Goal: Task Accomplishment & Management: Manage account settings

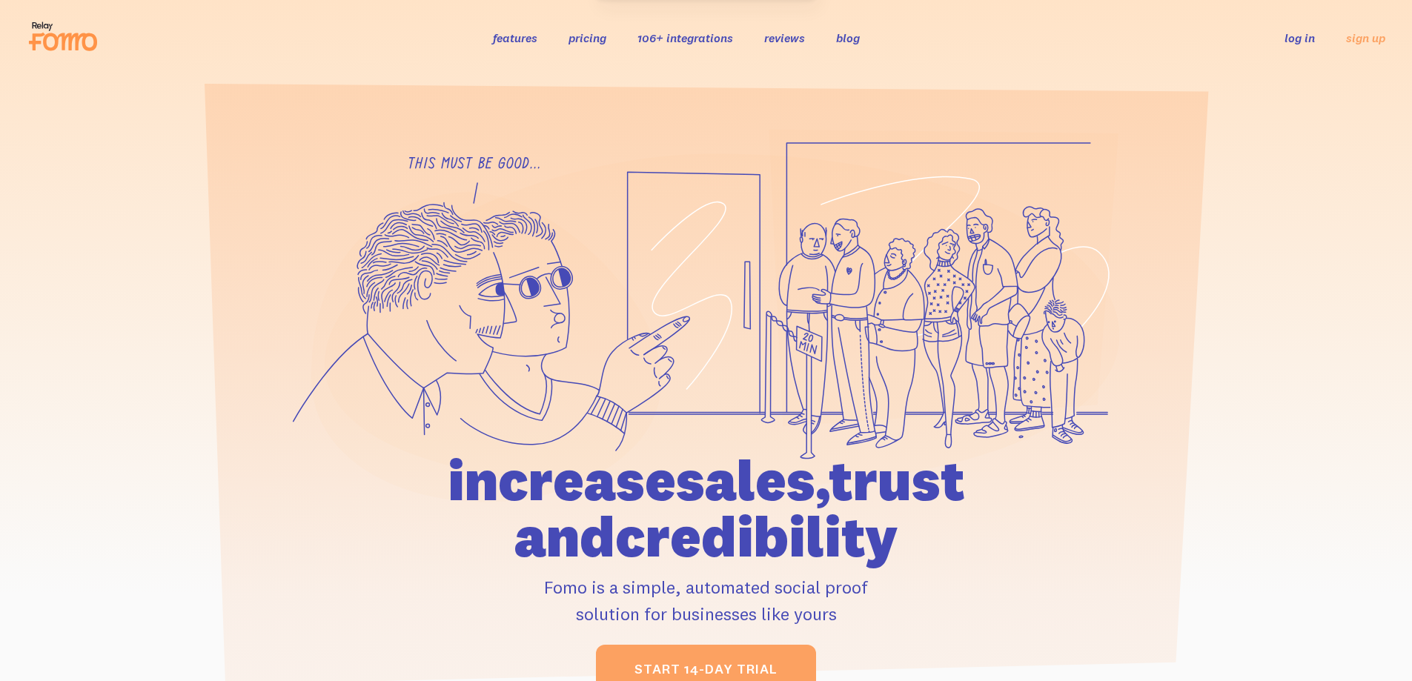
click at [1299, 29] on div "features pricing 106+ integrations reviews blog log in sign up log in sign up" at bounding box center [706, 38] width 1359 height 40
click at [1298, 34] on link "log in" at bounding box center [1300, 37] width 30 height 15
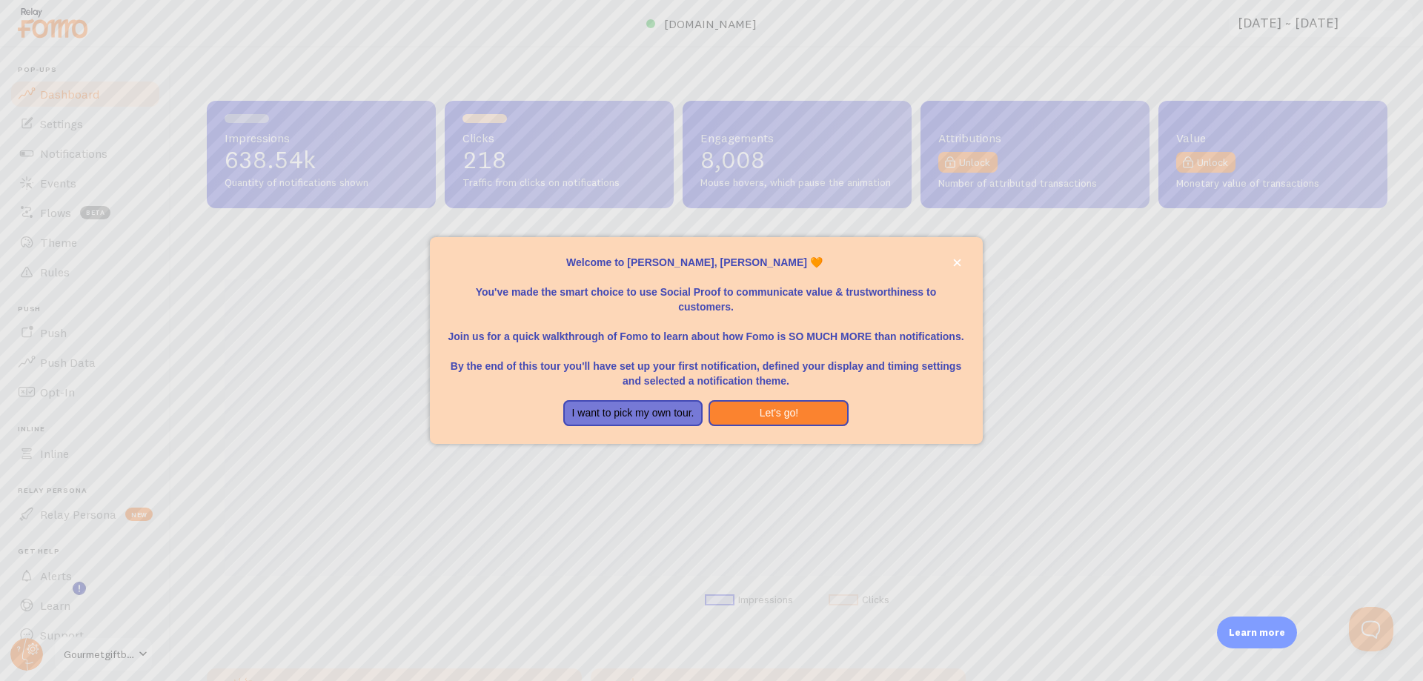
scroll to position [22, 0]
click at [36, 656] on div at bounding box center [711, 340] width 1423 height 681
drag, startPoint x: 647, startPoint y: 414, endPoint x: 873, endPoint y: 263, distance: 272.0
click at [872, 262] on div "Welcome to Fomo, Jason Bergeron 🧡 You've made the smart choice to use Social Pr…" at bounding box center [706, 341] width 553 height 208
click at [956, 260] on icon "close," at bounding box center [957, 263] width 8 height 8
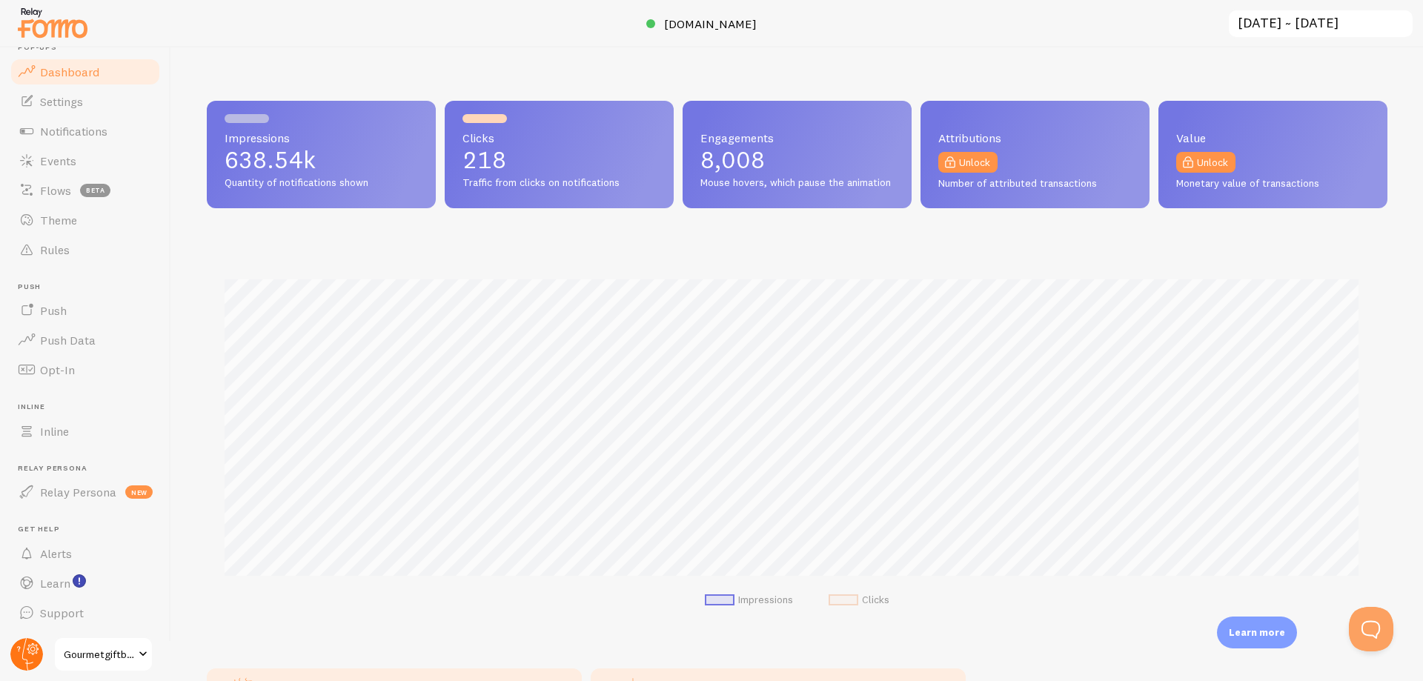
click at [28, 657] on circle at bounding box center [26, 654] width 33 height 33
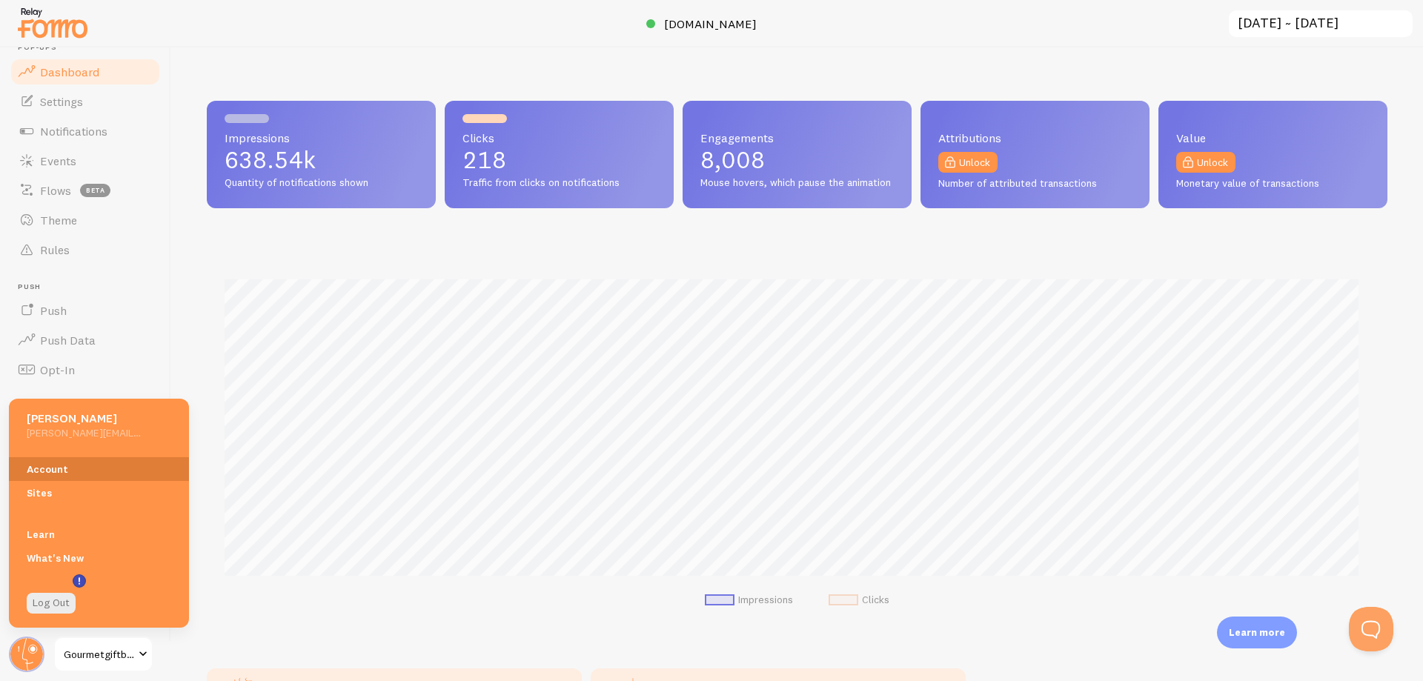
click at [47, 466] on link "Account" at bounding box center [99, 469] width 180 height 24
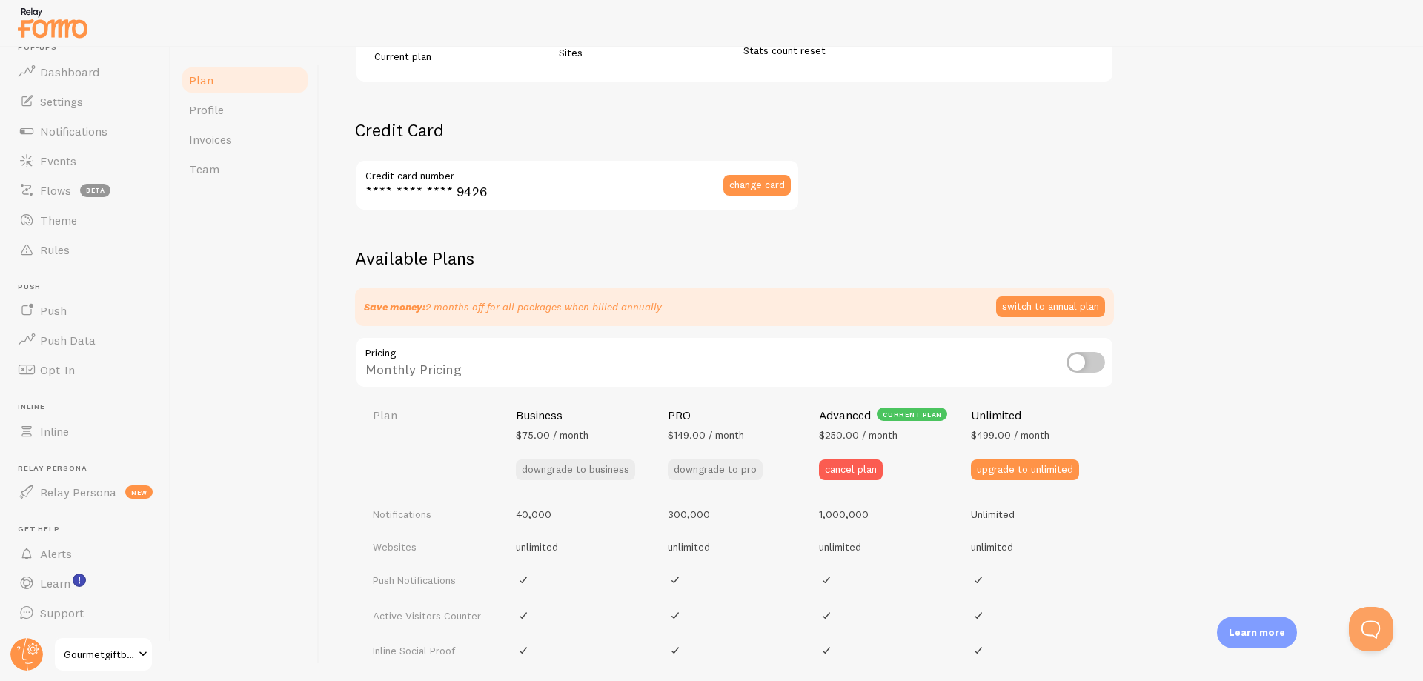
scroll to position [371, 0]
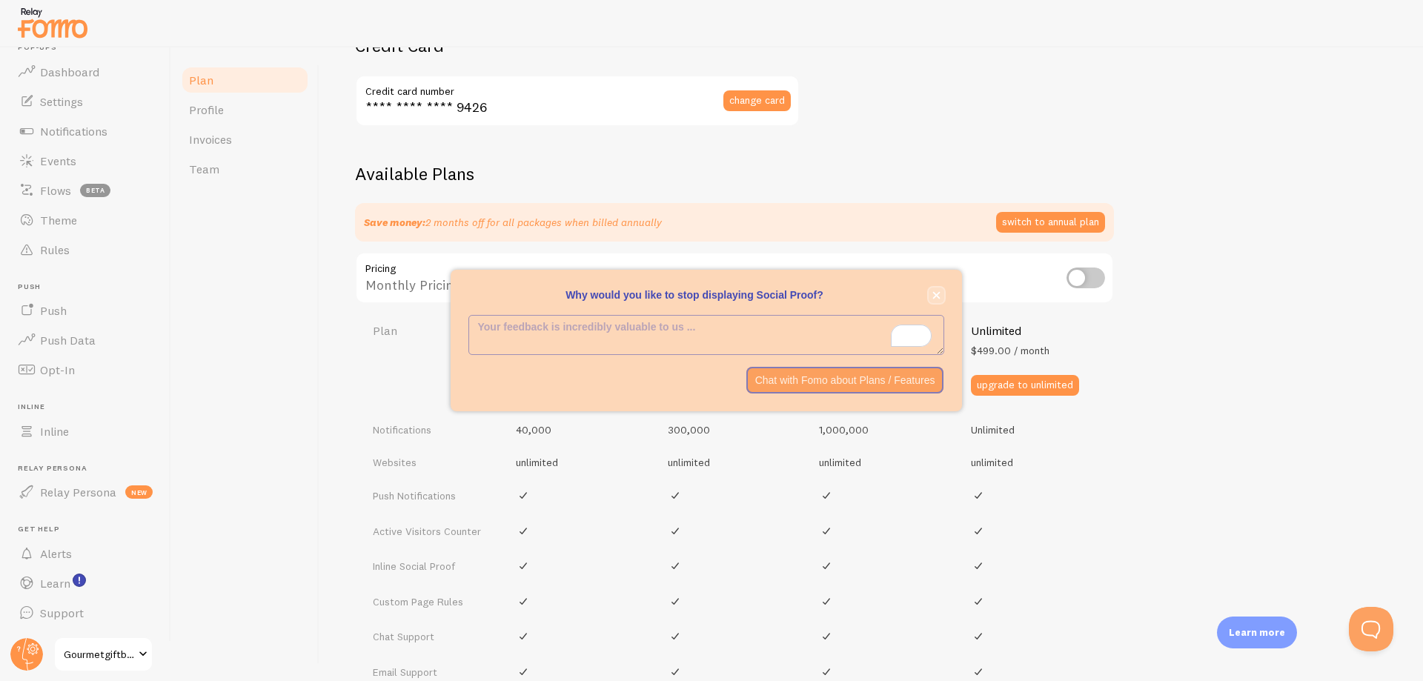
click at [937, 294] on icon "close," at bounding box center [936, 295] width 8 height 8
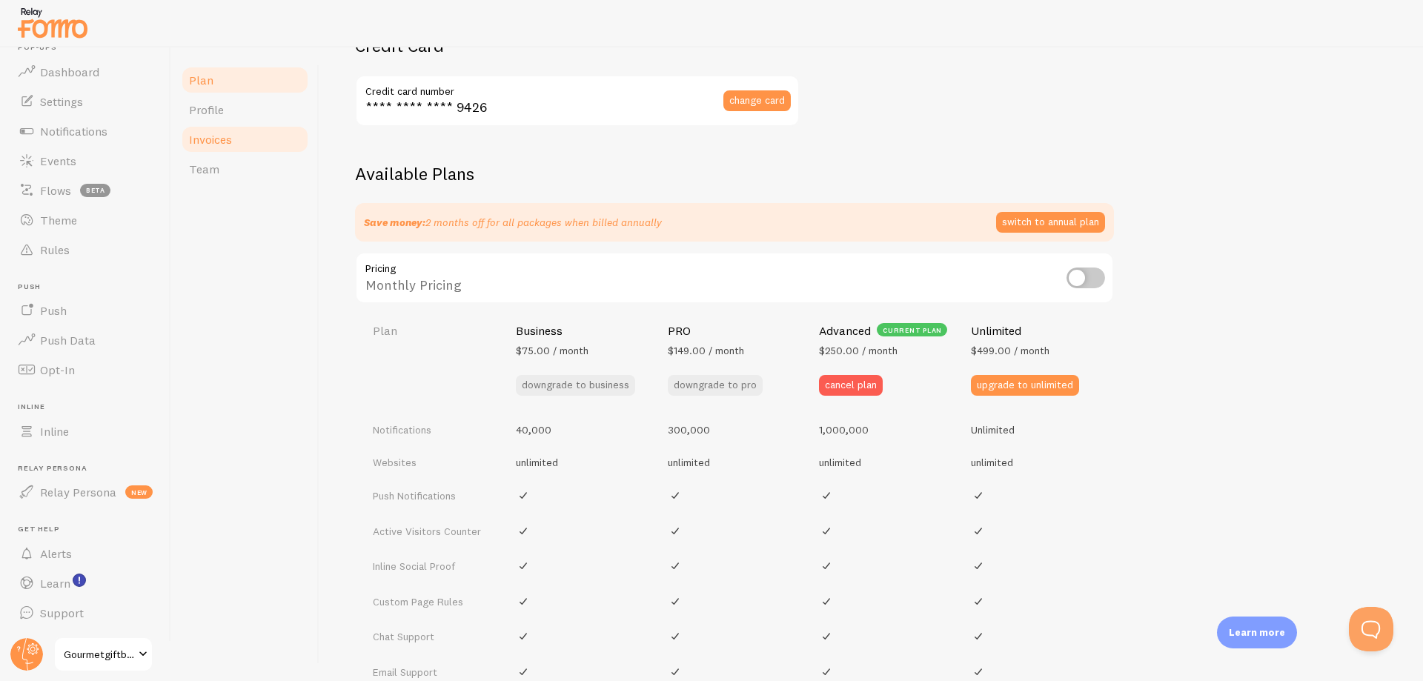
click at [212, 147] on link "Invoices" at bounding box center [245, 140] width 130 height 30
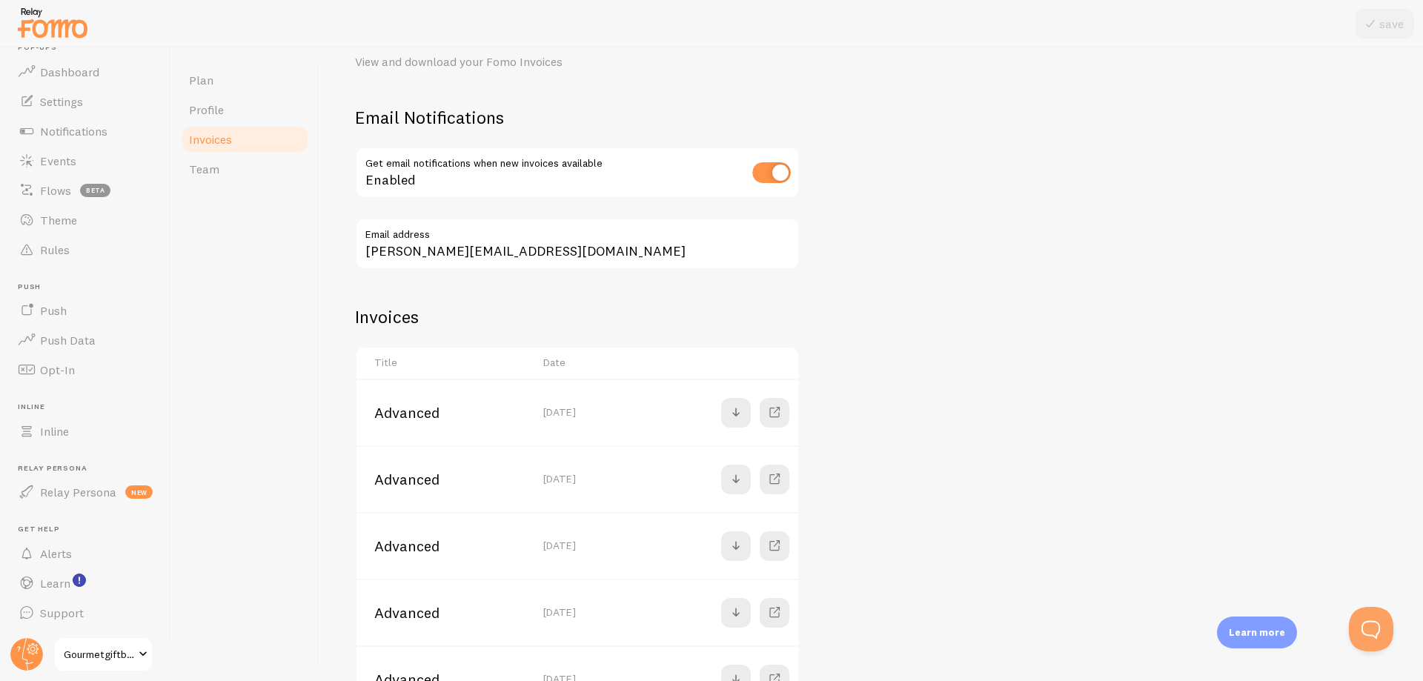
scroll to position [148, 0]
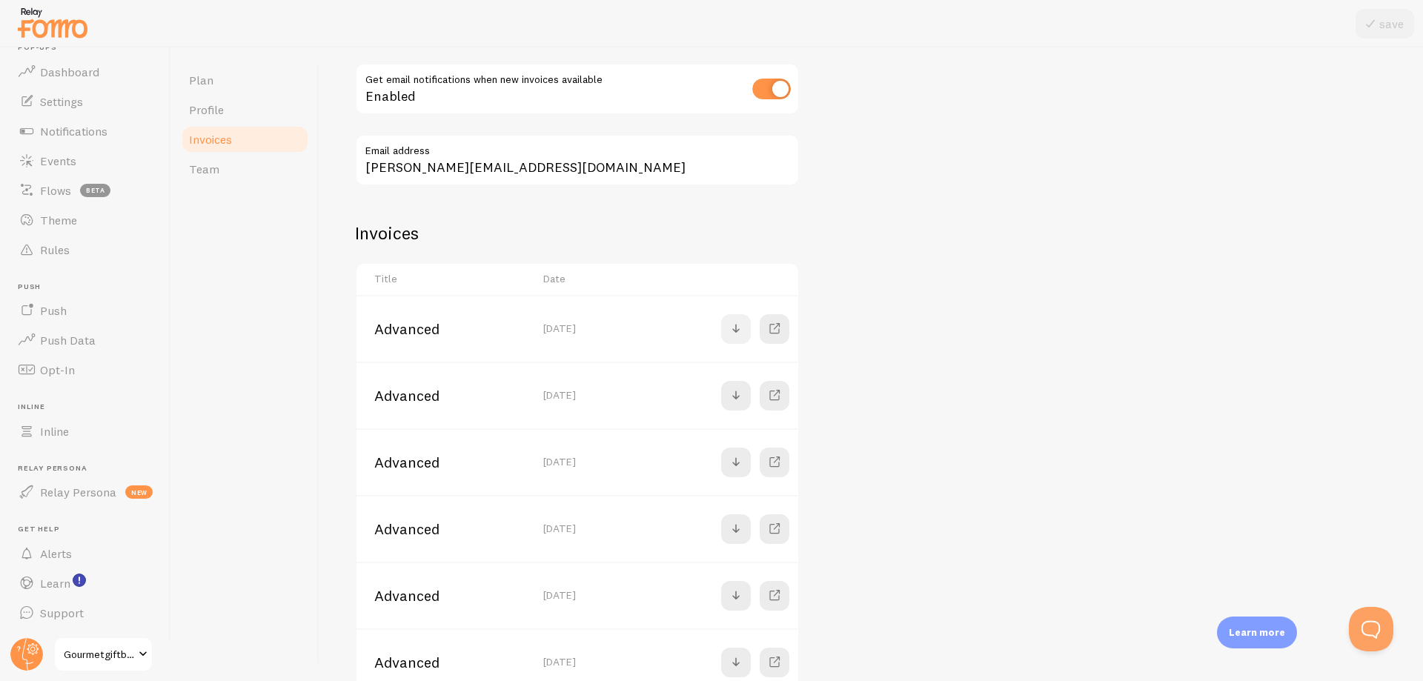
click at [740, 325] on span at bounding box center [736, 329] width 18 height 18
